Goal: Transaction & Acquisition: Purchase product/service

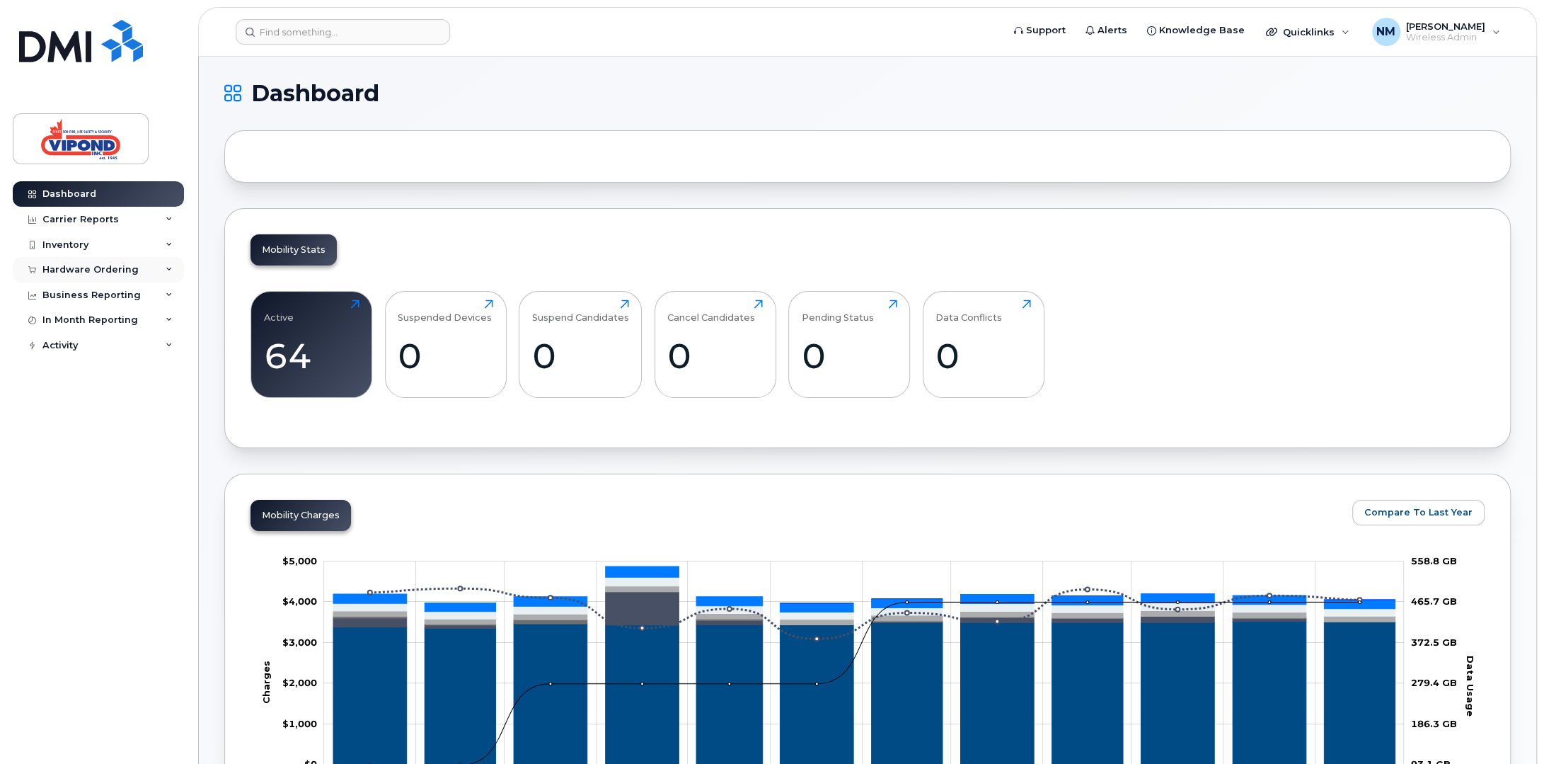
click at [74, 265] on div "Hardware Ordering" at bounding box center [90, 269] width 96 height 11
click at [86, 301] on div "Overview" at bounding box center [72, 295] width 46 height 13
click at [68, 294] on div "Overview" at bounding box center [72, 295] width 46 height 13
click at [98, 268] on div "Hardware Ordering" at bounding box center [90, 269] width 96 height 11
click at [97, 270] on div "Hardware Ordering" at bounding box center [90, 269] width 96 height 11
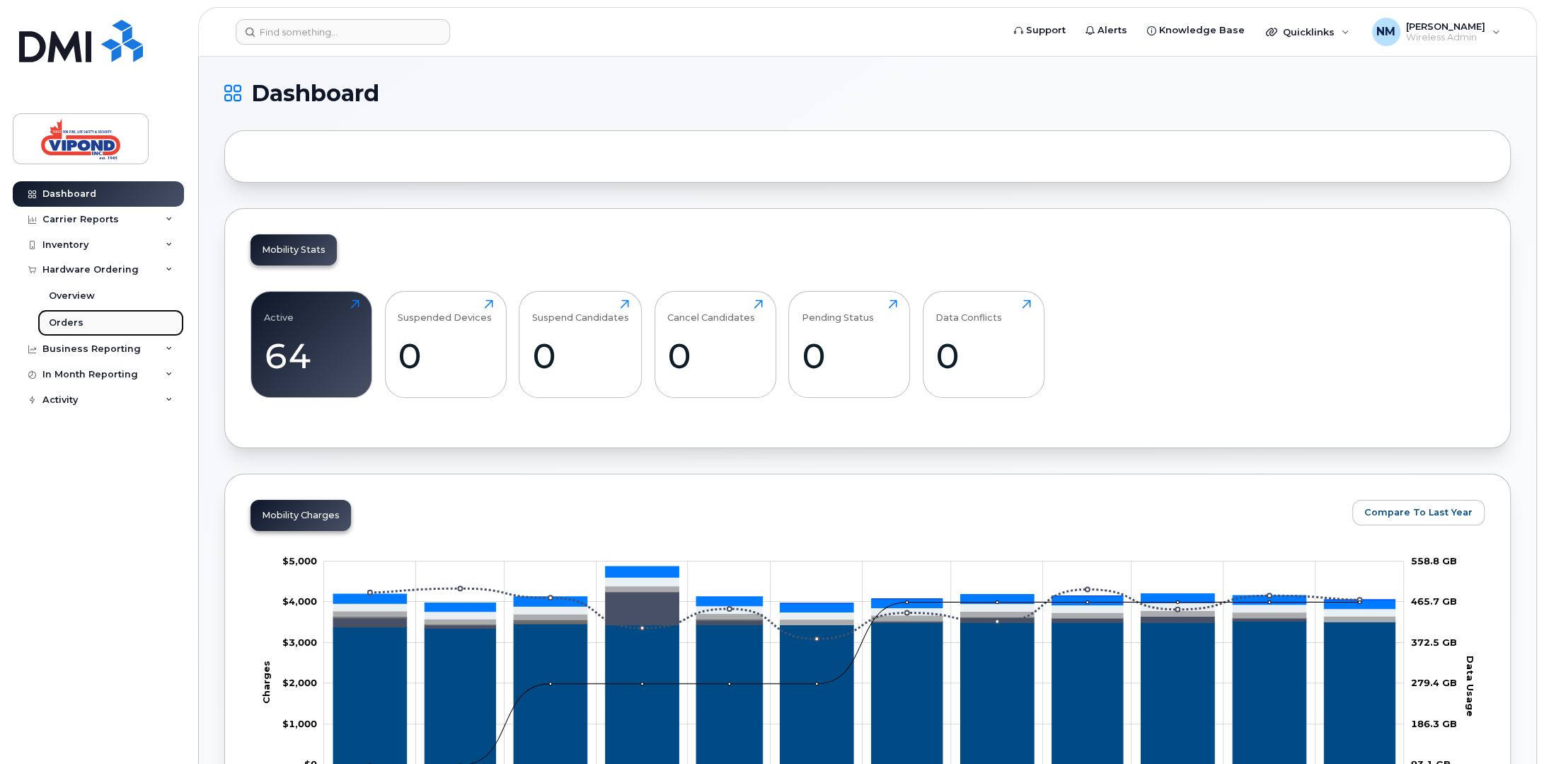
click at [64, 325] on div "Orders" at bounding box center [66, 322] width 35 height 13
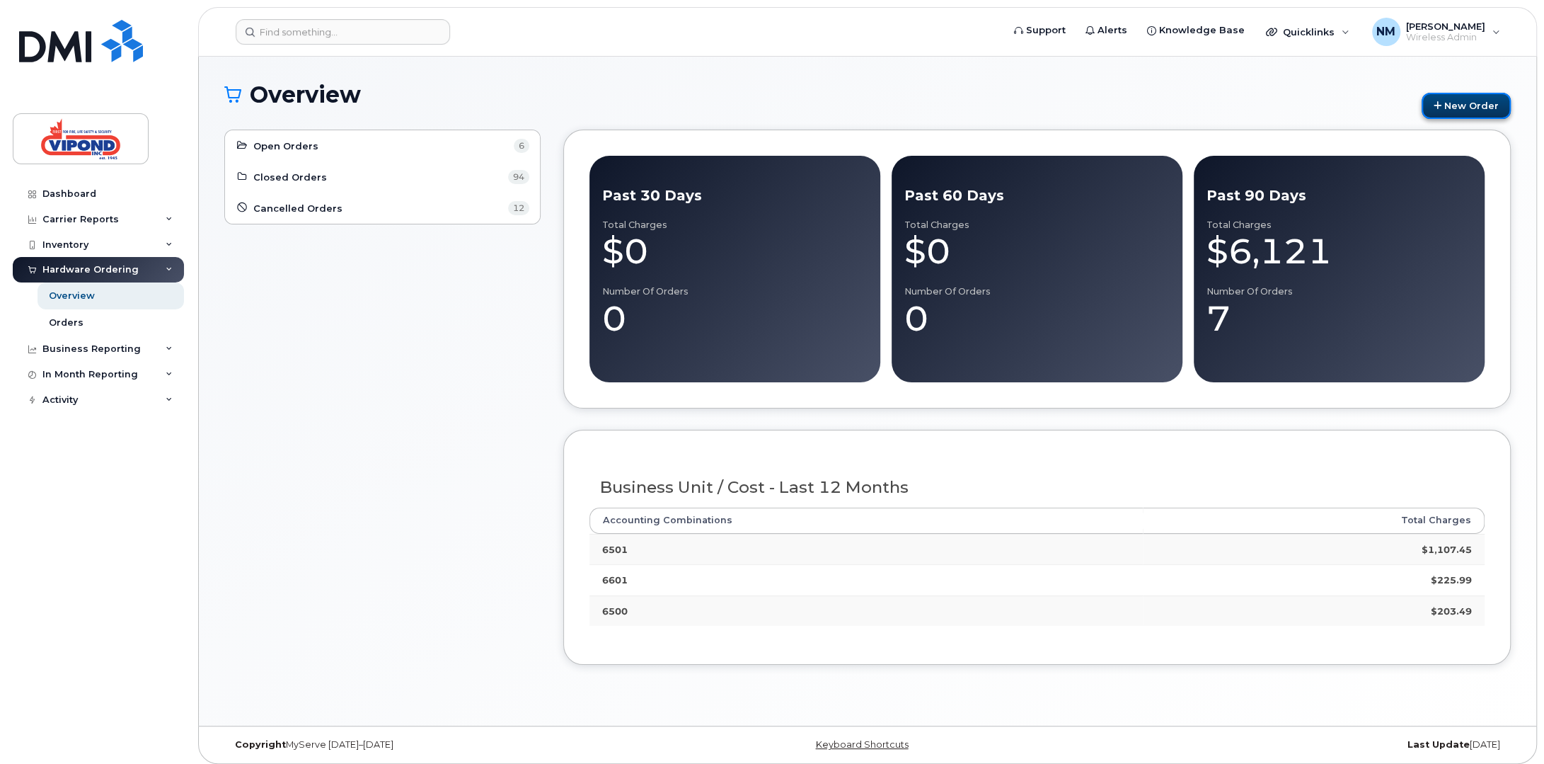
click at [1461, 110] on link "New Order" at bounding box center [1466, 106] width 89 height 26
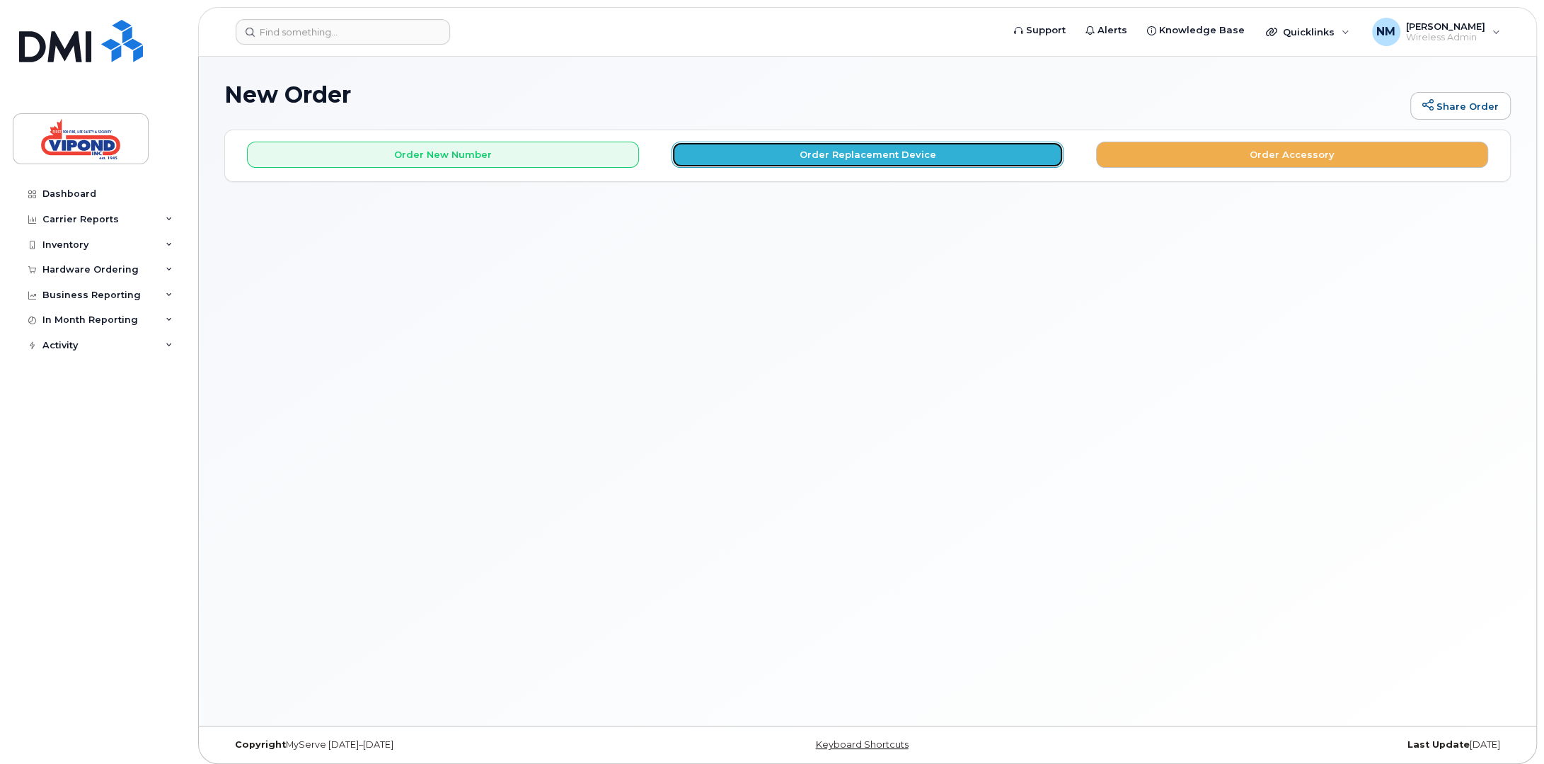
click at [911, 145] on button "Order Replacement Device" at bounding box center [868, 155] width 392 height 26
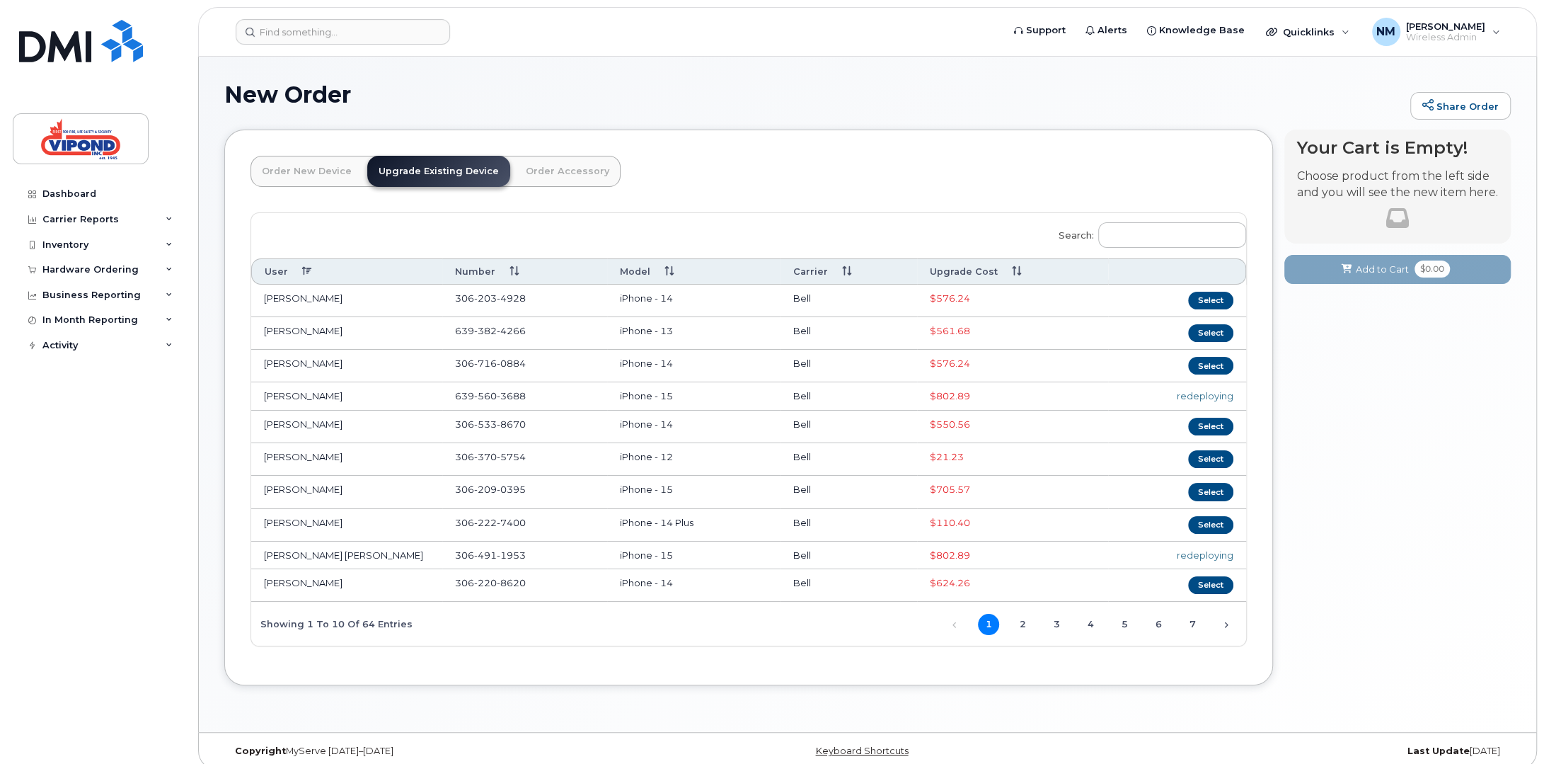
click at [950, 278] on th "Upgrade Cost" at bounding box center [1012, 271] width 191 height 26
